Goal: Browse casually

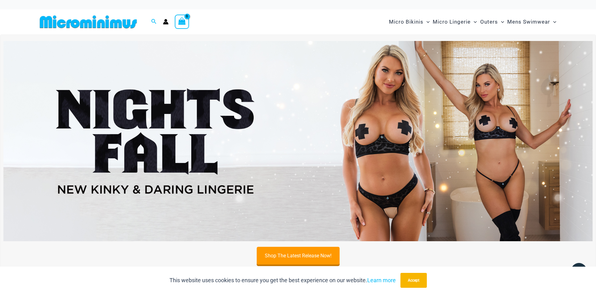
click at [92, 25] on img at bounding box center [88, 22] width 102 height 14
click at [114, 26] on img at bounding box center [88, 22] width 102 height 14
